Goal: Check status

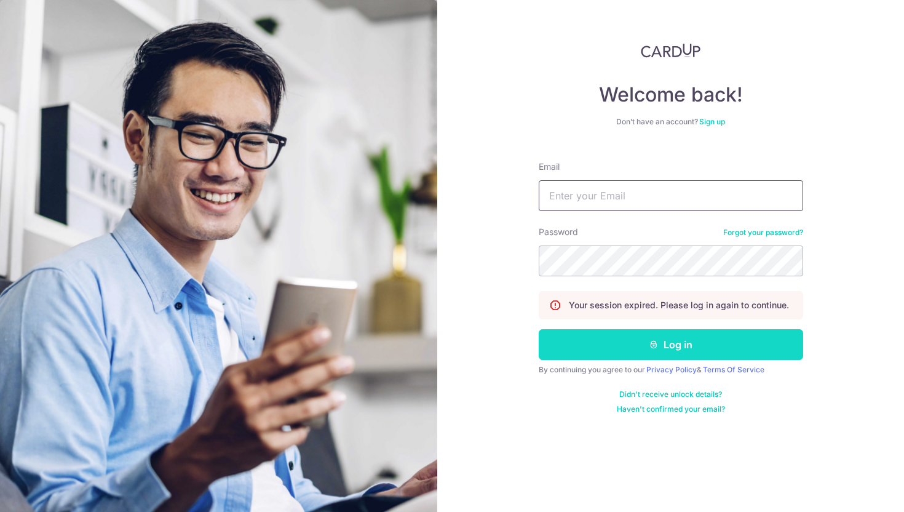
type input "[EMAIL_ADDRESS][DOMAIN_NAME]"
click at [587, 341] on button "Log in" at bounding box center [671, 344] width 264 height 31
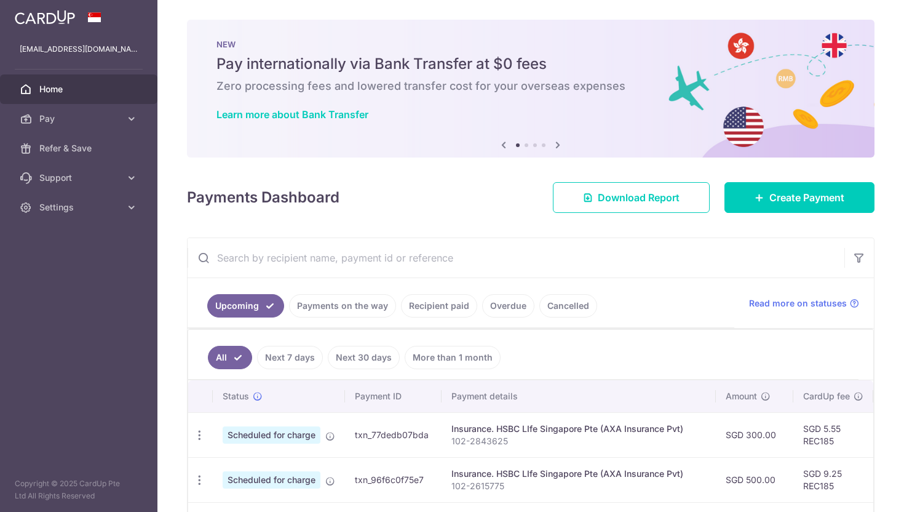
scroll to position [139, 0]
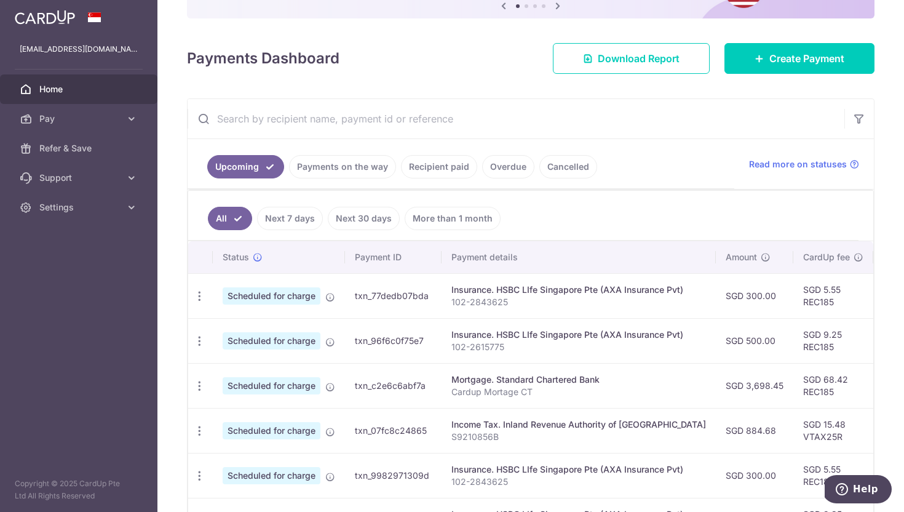
click at [454, 173] on link "Recipient paid" at bounding box center [439, 166] width 76 height 23
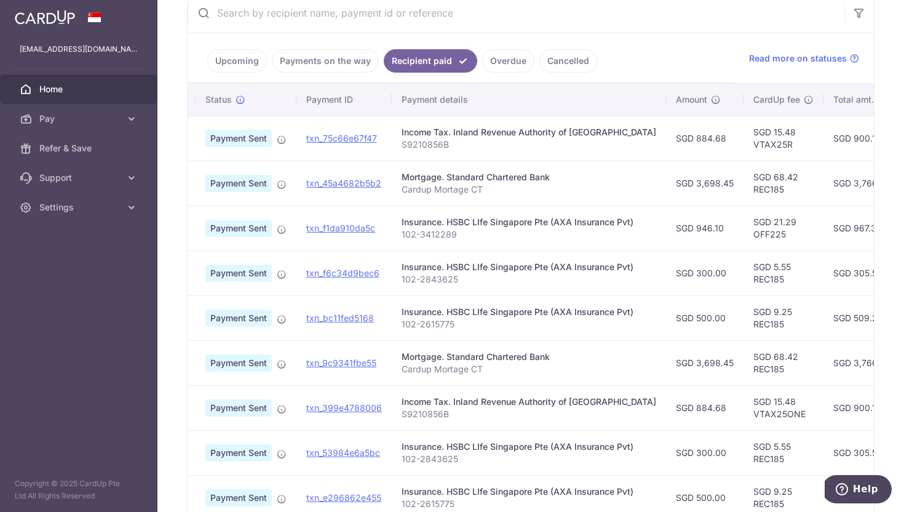
scroll to position [0, 0]
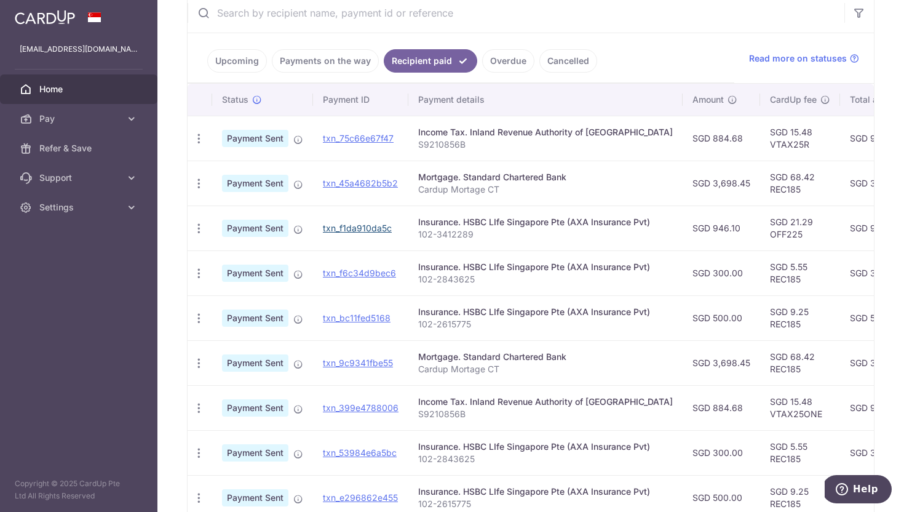
click at [359, 229] on link "txn_f1da910da5c" at bounding box center [357, 228] width 69 height 10
